Goal: Task Accomplishment & Management: Manage account settings

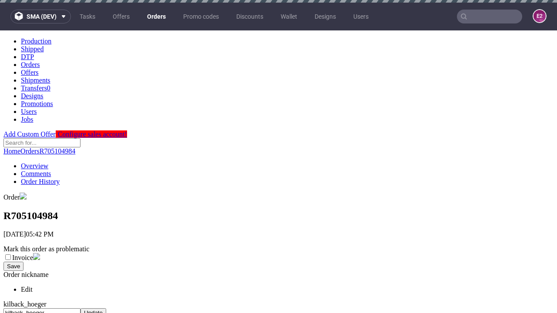
scroll to position [198, 0]
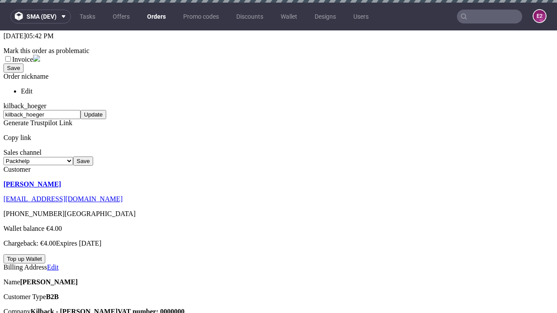
scroll to position [3, 0]
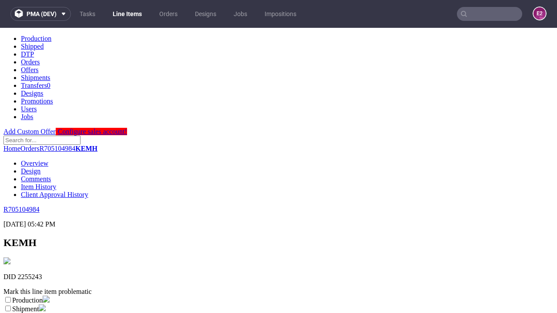
scroll to position [153, 0]
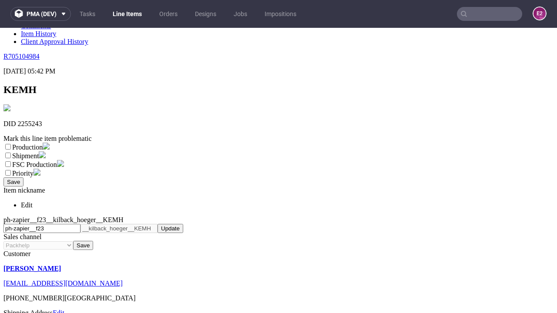
select select "dtp_ca_needed"
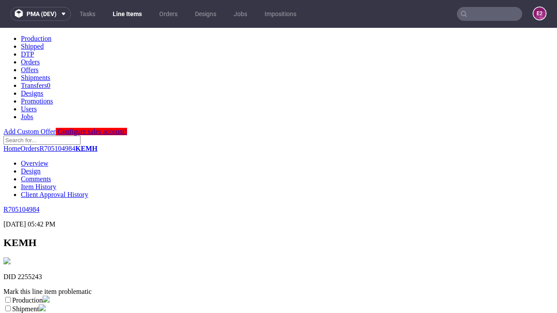
scroll to position [0, 0]
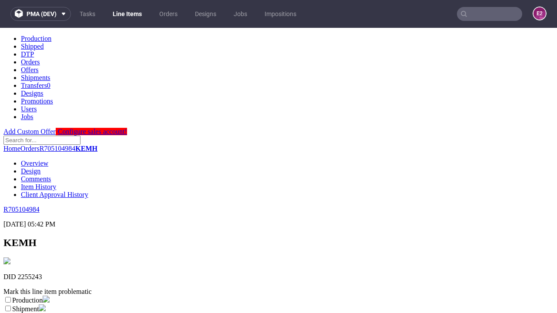
checkbox input "true"
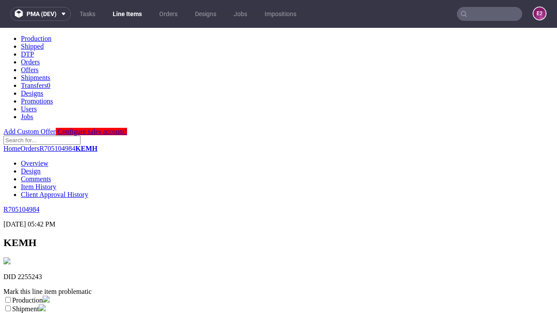
scroll to position [8, 0]
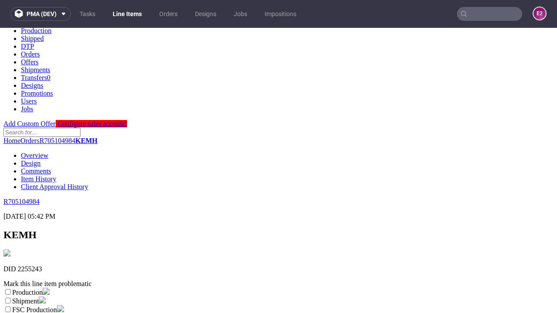
type textarea "test"
